Goal: Task Accomplishment & Management: Manage account settings

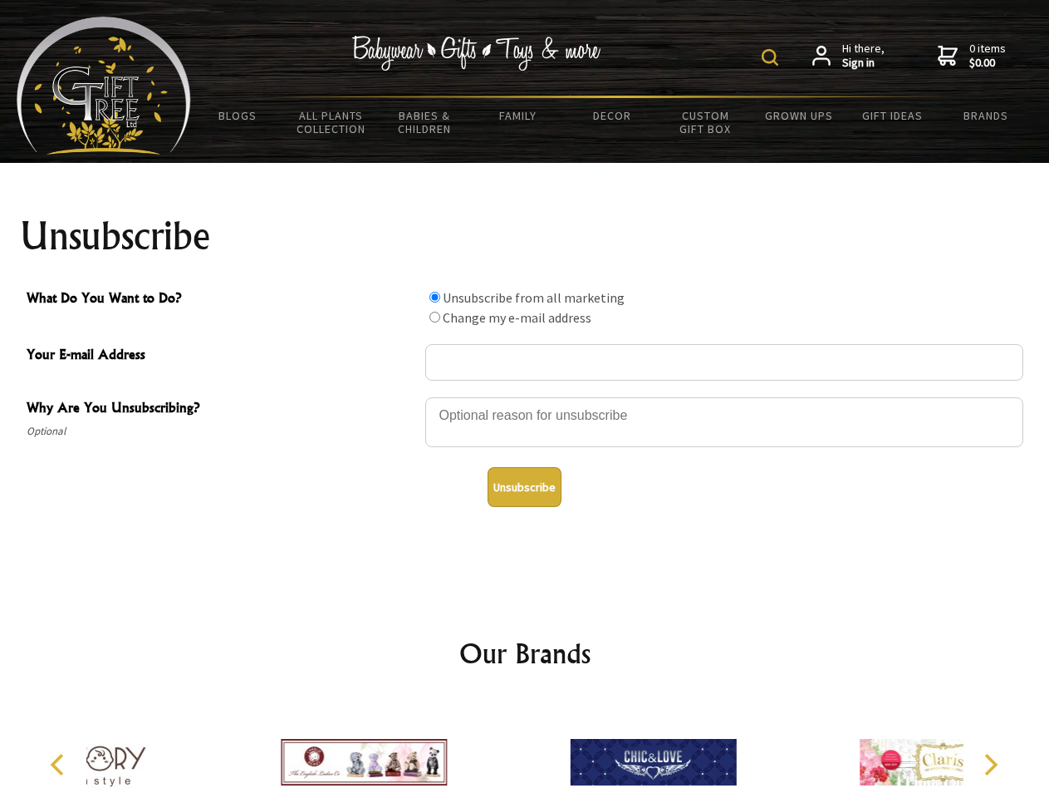
click at [773, 57] on img at bounding box center [770, 57] width 17 height 17
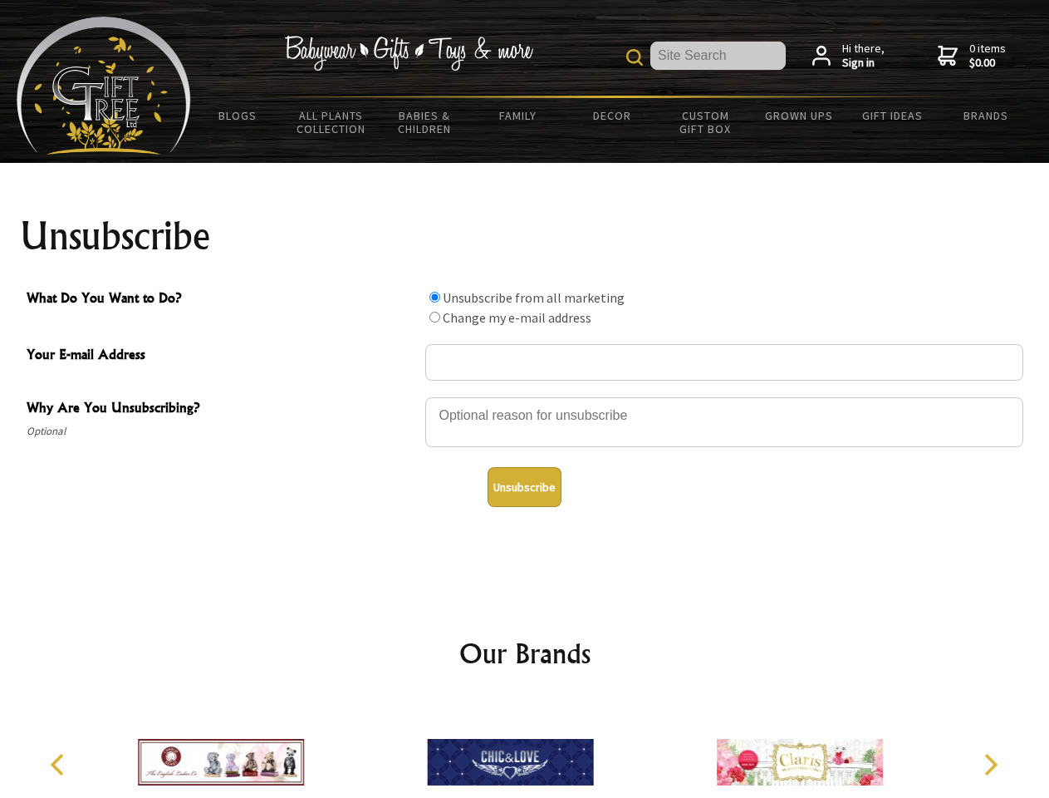
click at [525, 396] on div at bounding box center [724, 425] width 598 height 58
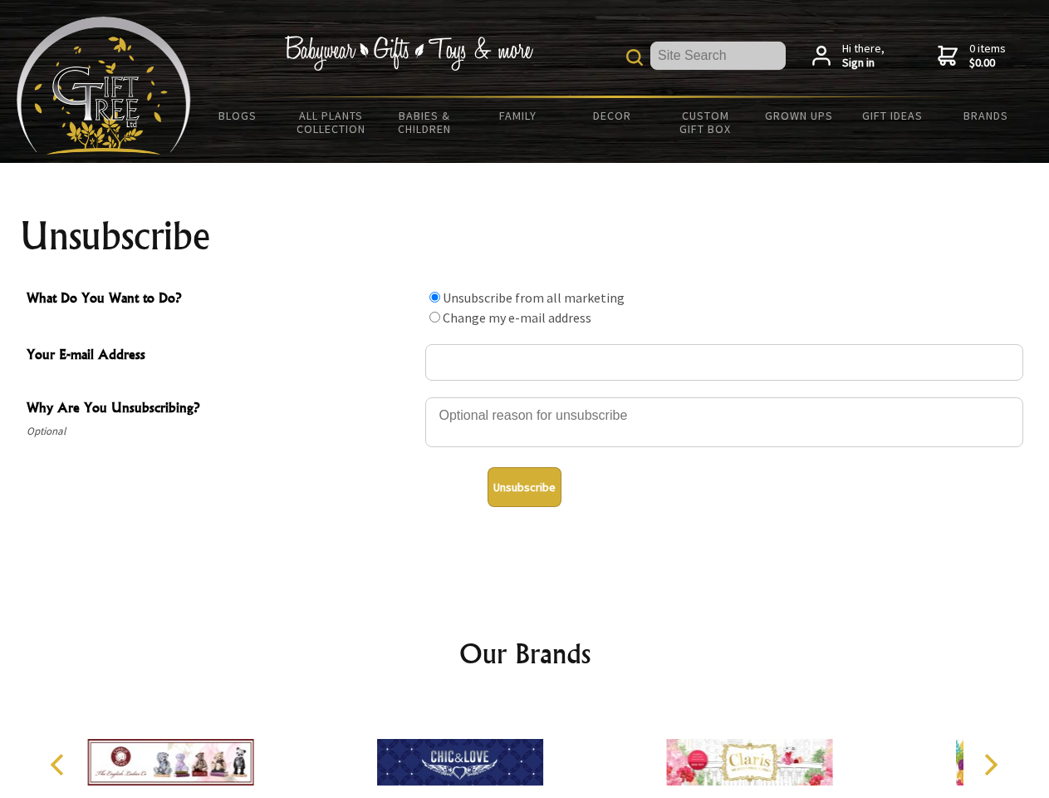
click at [435, 297] on input "What Do You Want to Do?" at bounding box center [435, 297] width 11 height 11
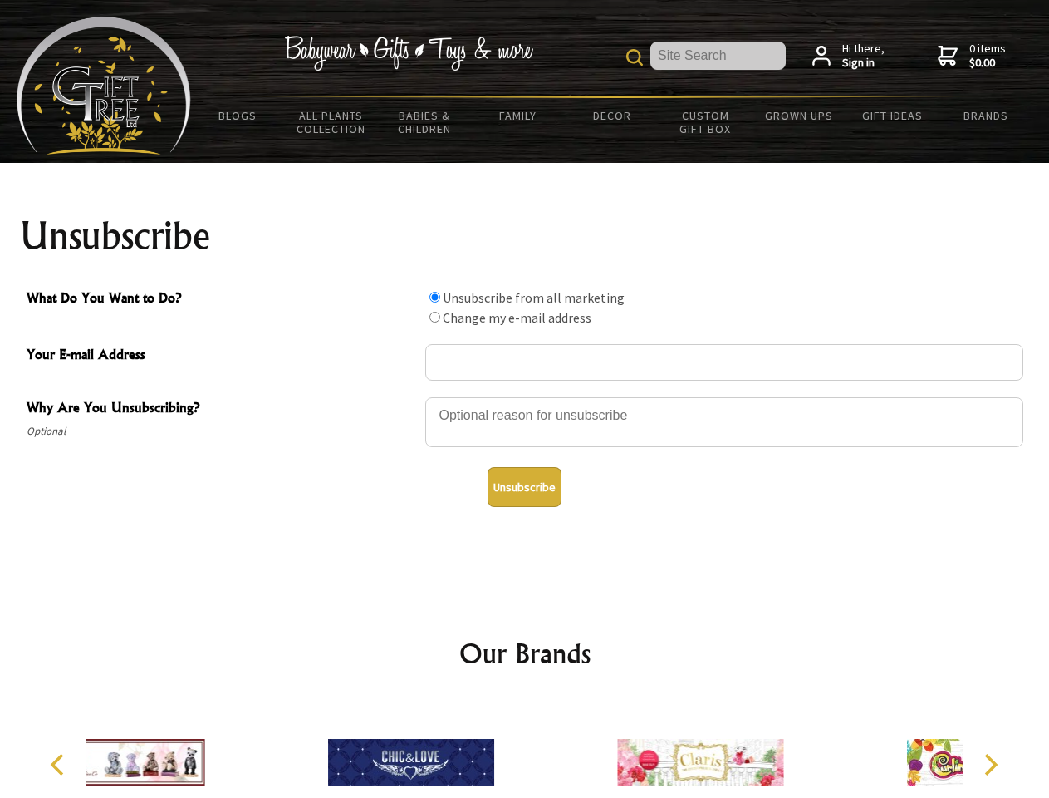
click at [435, 317] on input "What Do You Want to Do?" at bounding box center [435, 317] width 11 height 11
radio input "true"
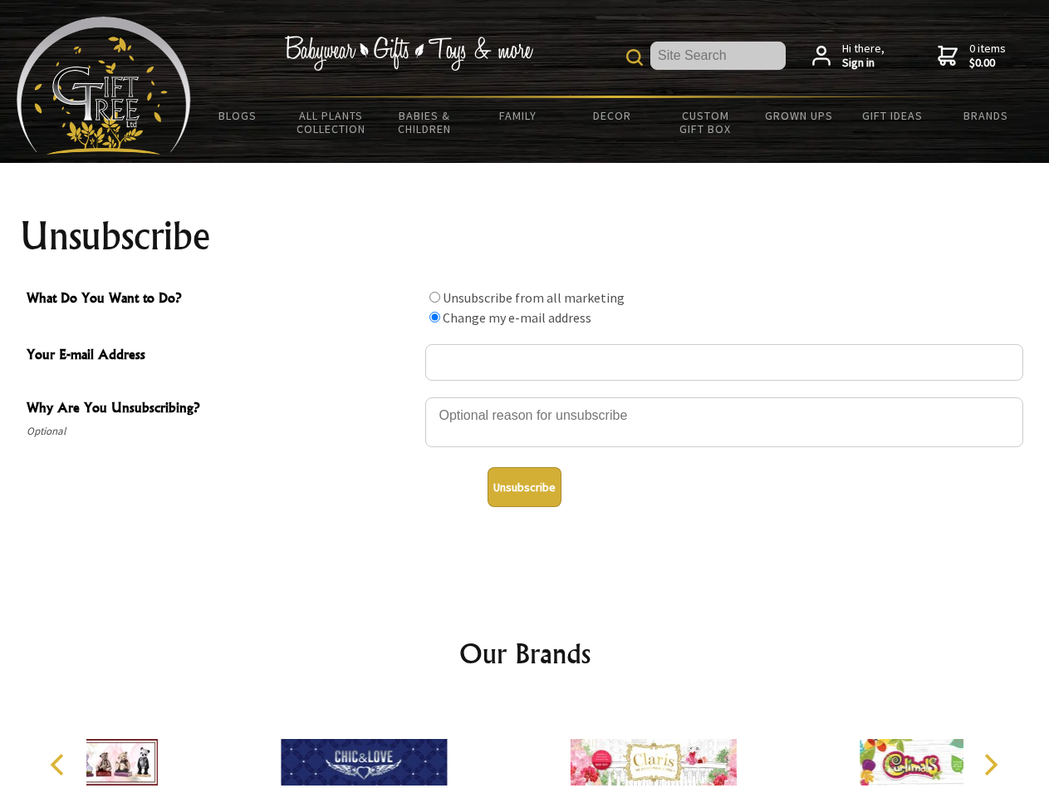
click at [524, 487] on button "Unsubscribe" at bounding box center [525, 487] width 74 height 40
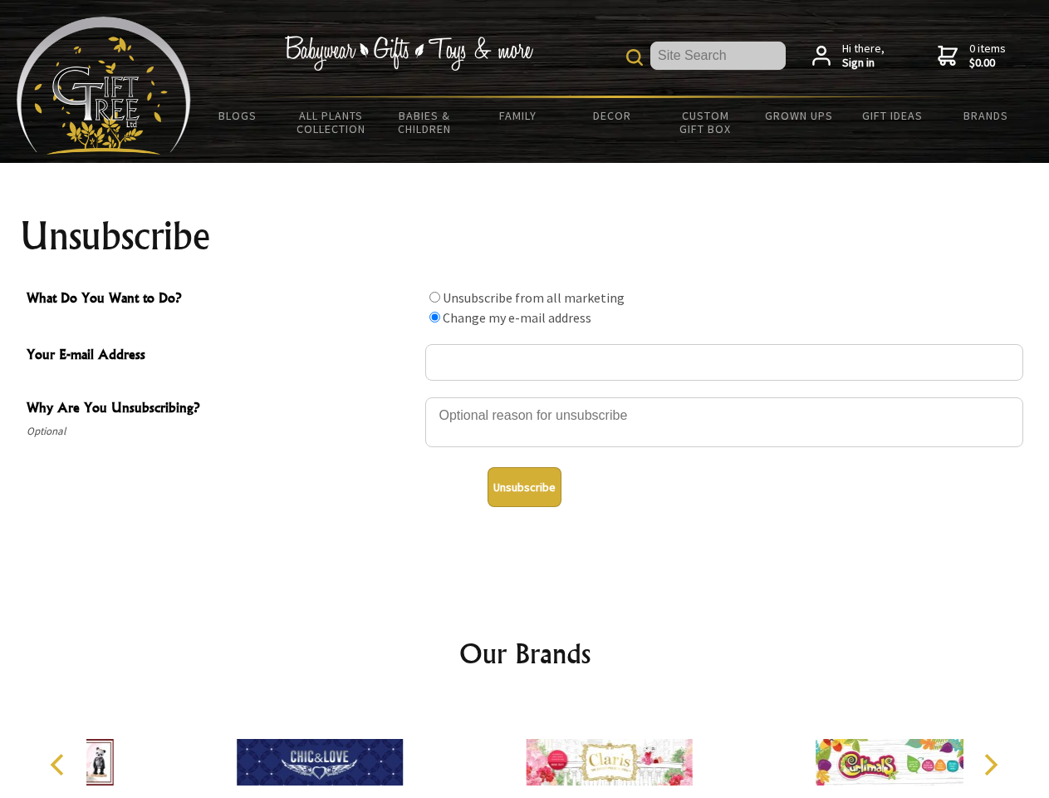
click at [525, 749] on div at bounding box center [608, 765] width 289 height 130
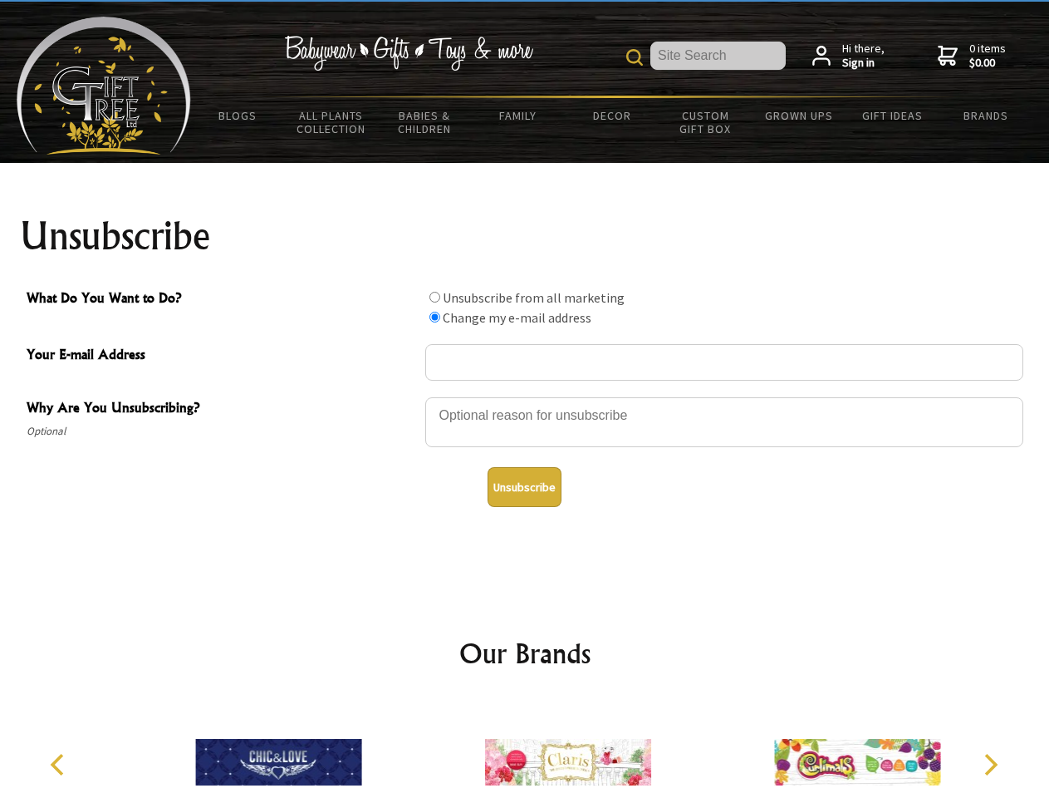
click at [60, 764] on icon "Previous" at bounding box center [59, 765] width 22 height 22
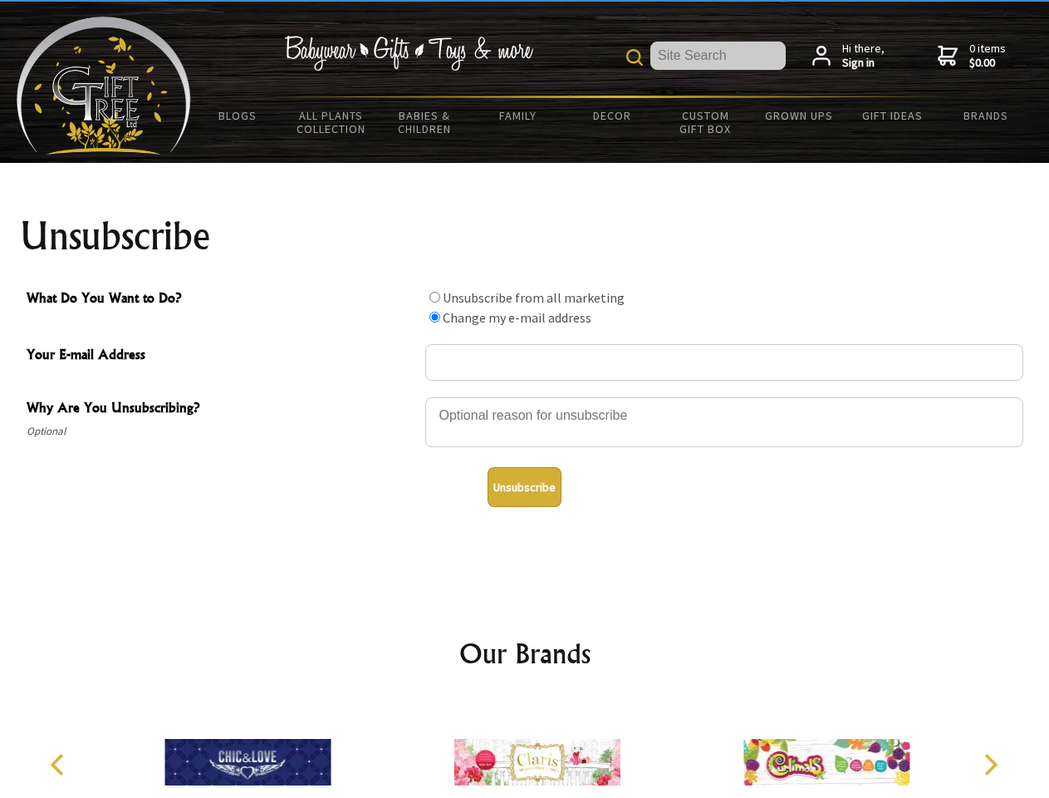
click at [990, 764] on icon "Next" at bounding box center [990, 765] width 22 height 22
